Goal: Use online tool/utility

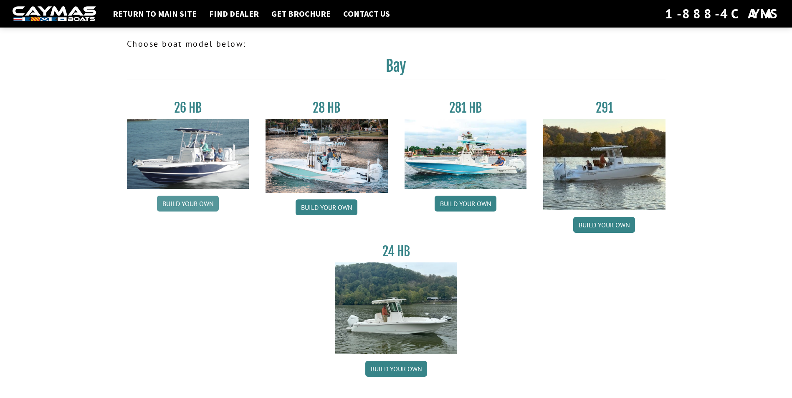
click at [183, 202] on link "Build your own" at bounding box center [188, 204] width 62 height 16
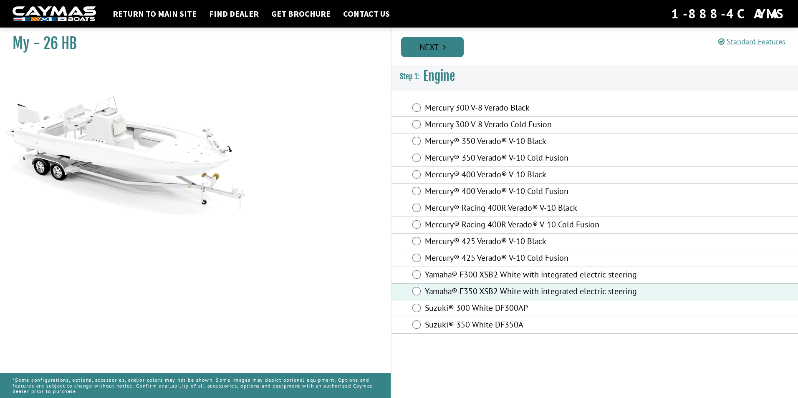
click at [429, 42] on link "Next" at bounding box center [432, 47] width 63 height 20
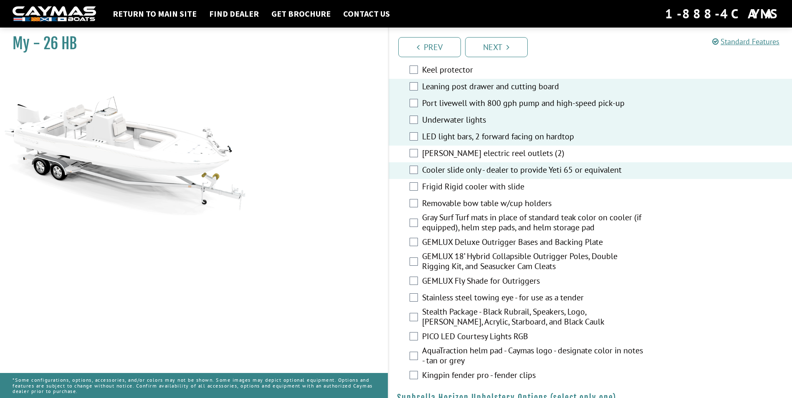
scroll to position [1085, 0]
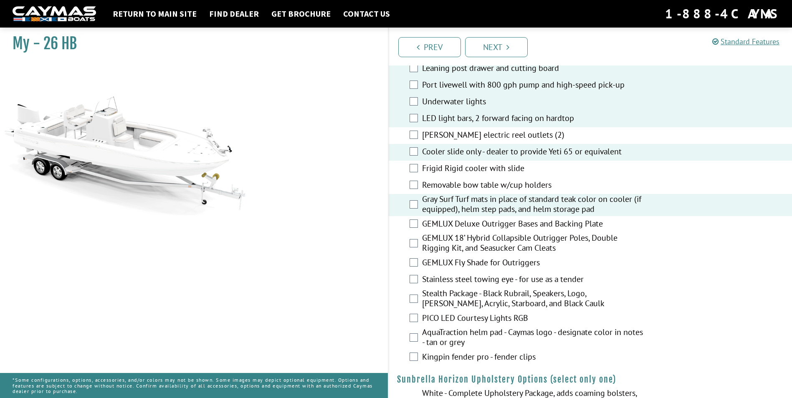
click at [412, 219] on div "GEMLUX Deluxe Outrigger Bases and Backing Plate" at bounding box center [590, 224] width 404 height 17
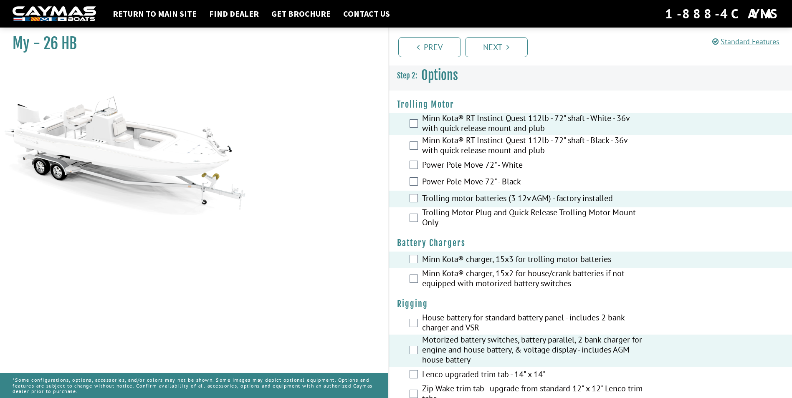
scroll to position [0, 0]
